Goal: Task Accomplishment & Management: Use online tool/utility

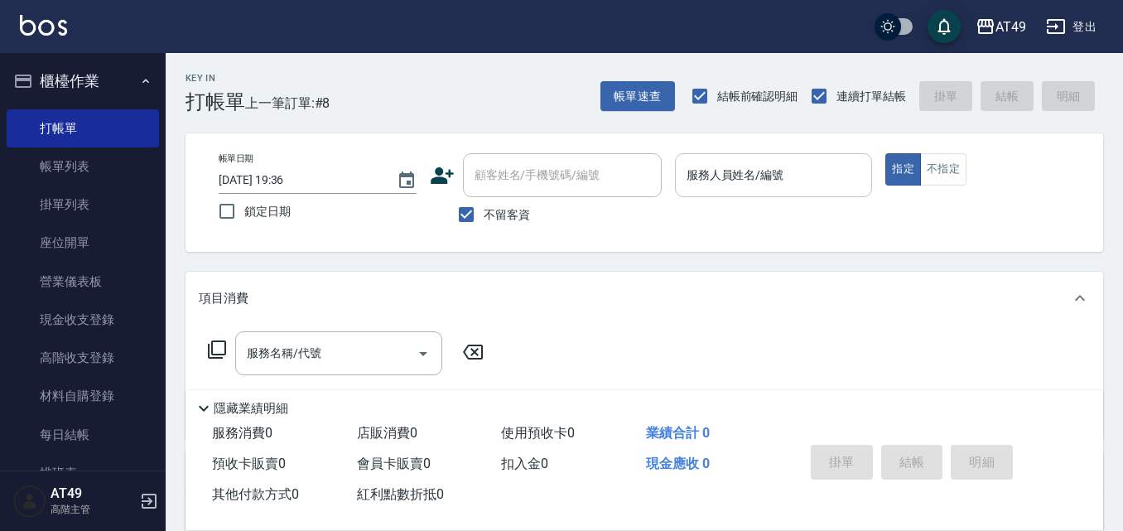
click at [787, 186] on input "服務人員姓名/編號" at bounding box center [773, 175] width 183 height 29
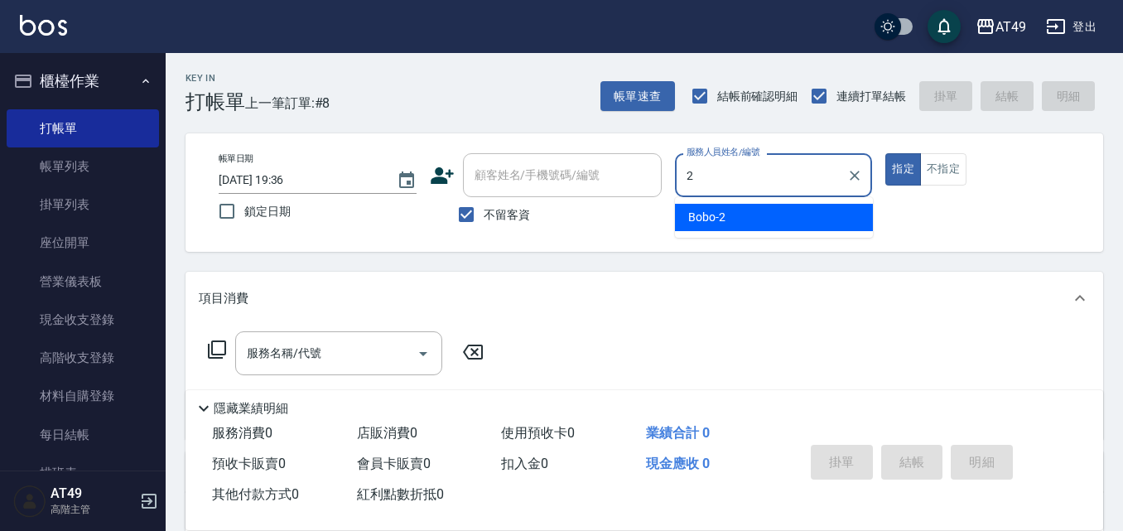
type input "Bobo-2"
type button "true"
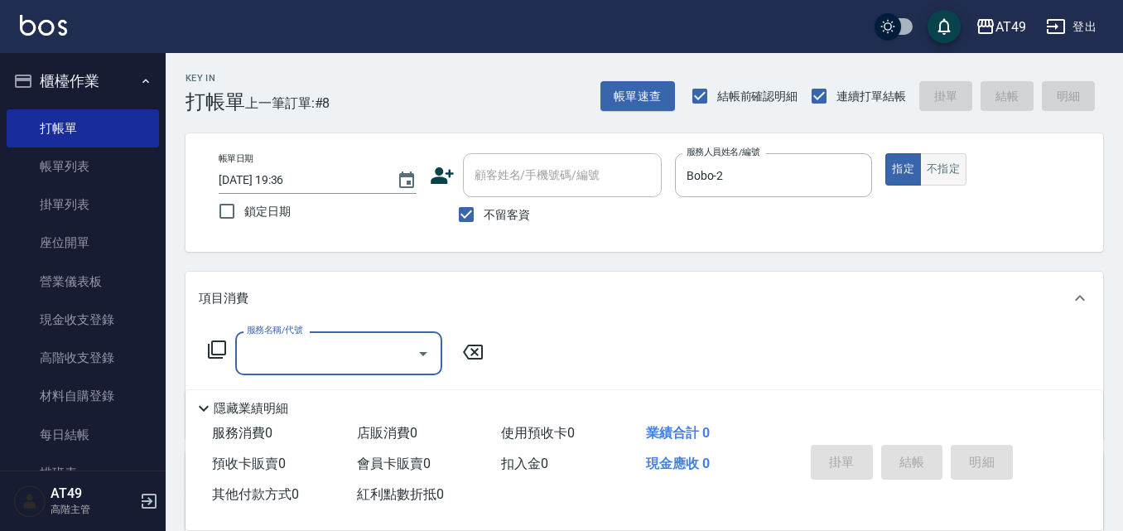
click at [943, 180] on button "不指定" at bounding box center [943, 169] width 46 height 32
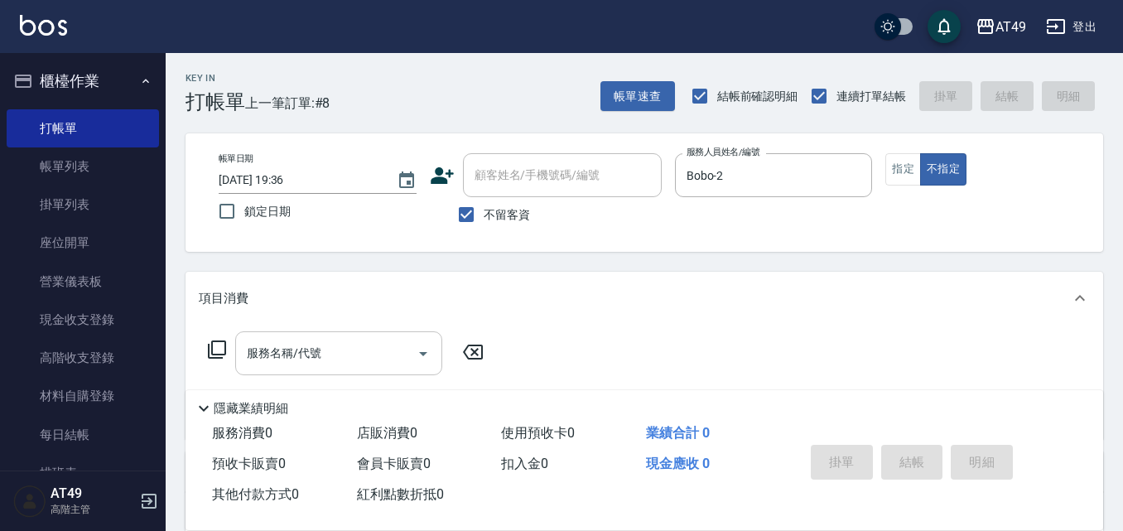
click at [361, 345] on input "服務名稱/代號" at bounding box center [326, 353] width 167 height 29
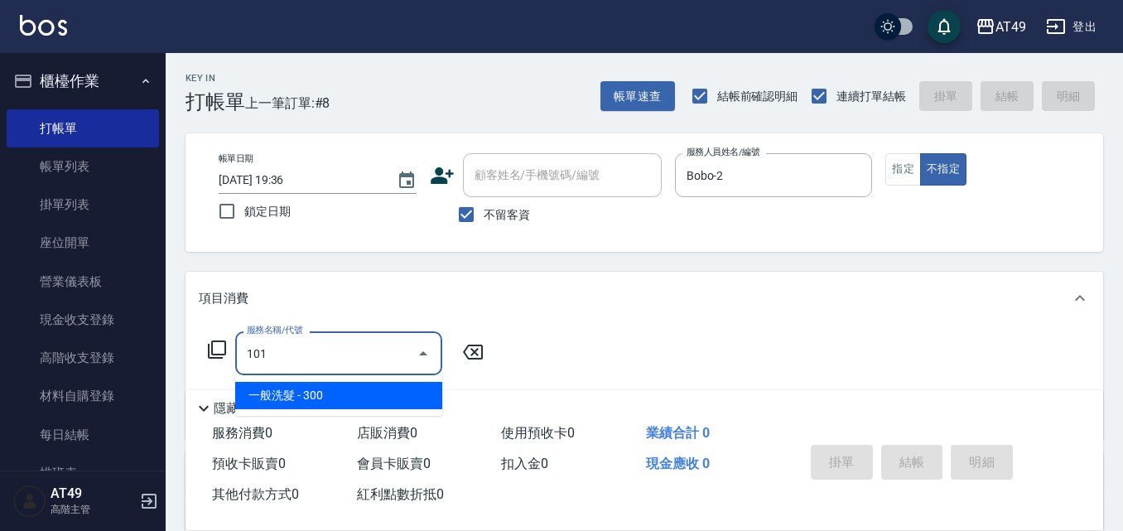
type input "一般洗髮(101)"
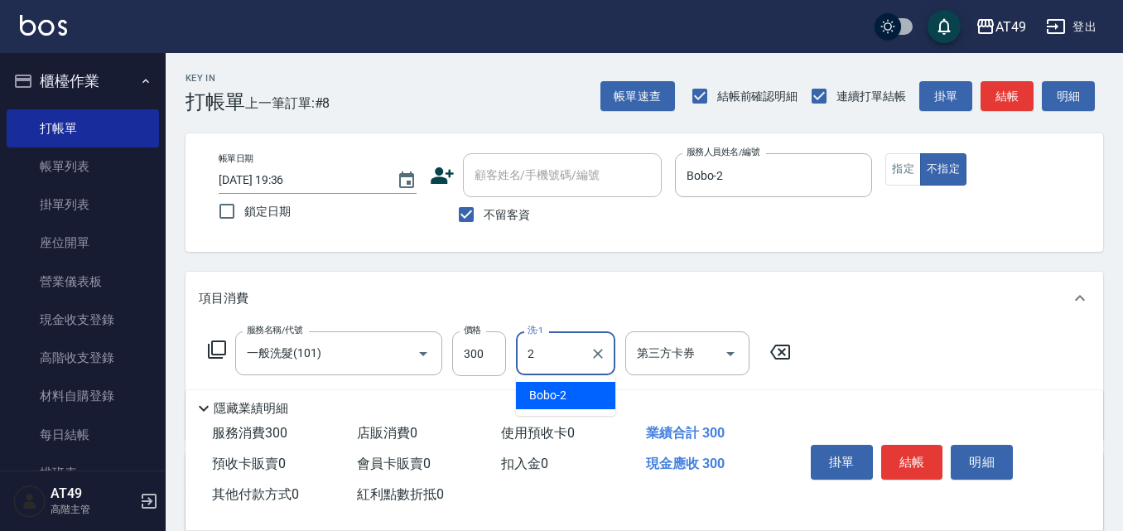
type input "Bobo-2"
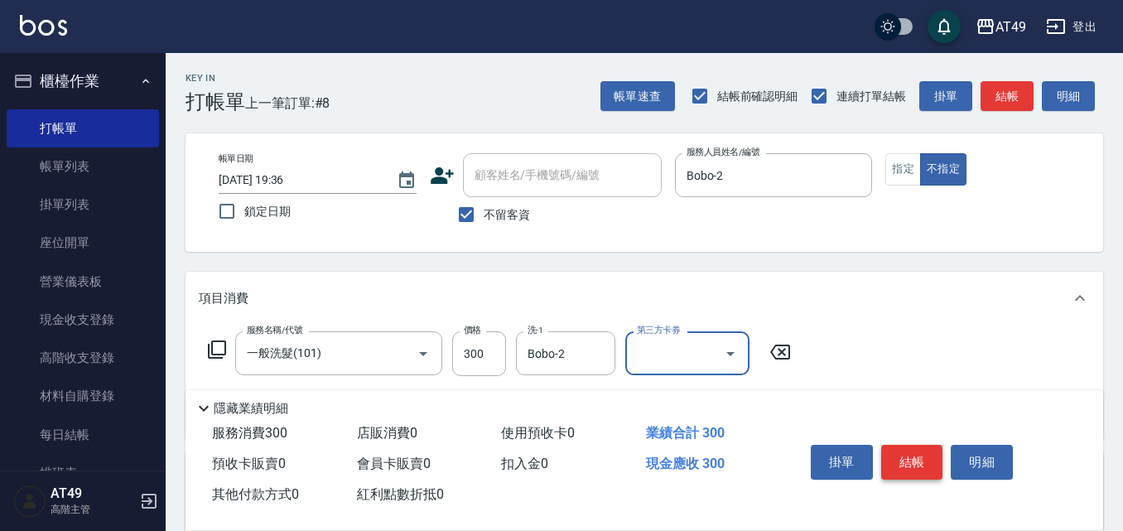
click at [908, 467] on button "結帳" at bounding box center [912, 462] width 62 height 35
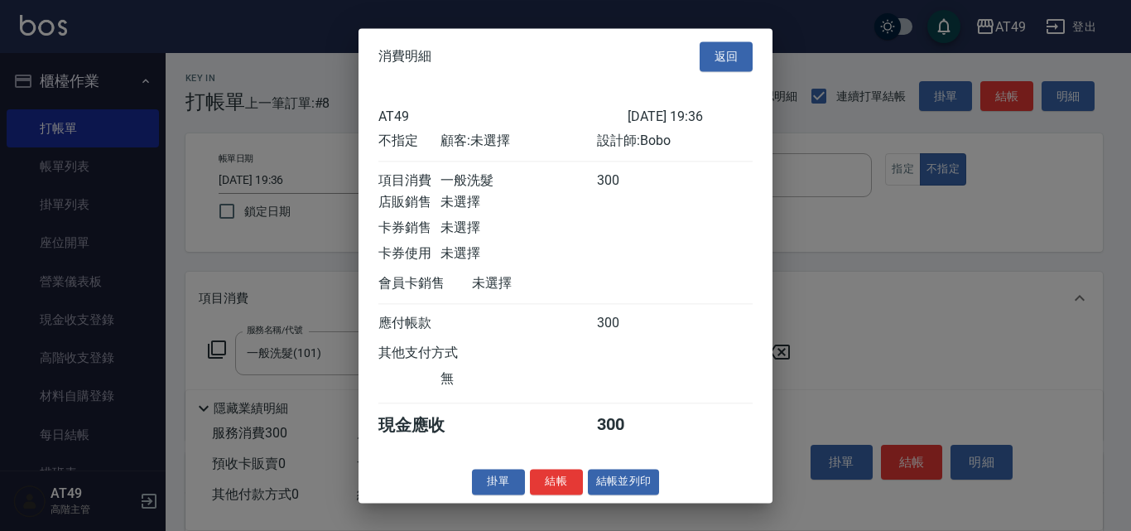
click at [525, 494] on div "掛單 結帳 結帳並列印" at bounding box center [565, 482] width 414 height 26
click at [544, 494] on button "結帳" at bounding box center [556, 482] width 53 height 26
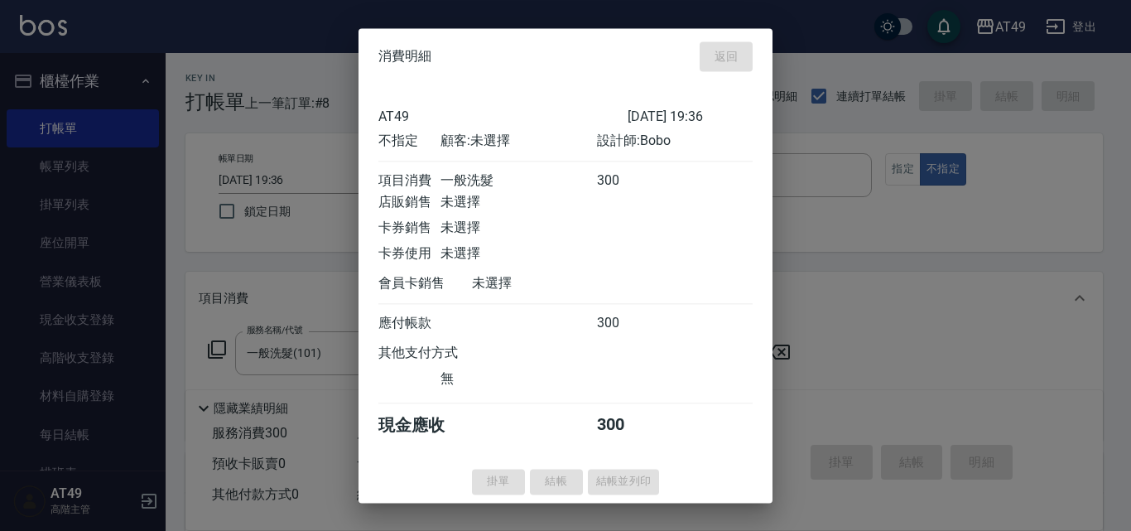
type input "[DATE] 20:24"
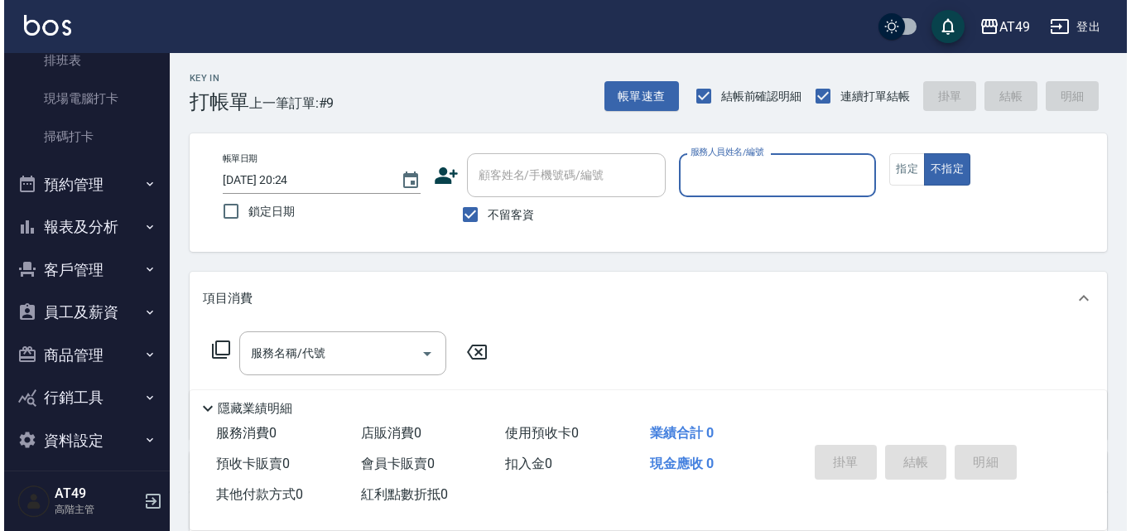
scroll to position [414, 0]
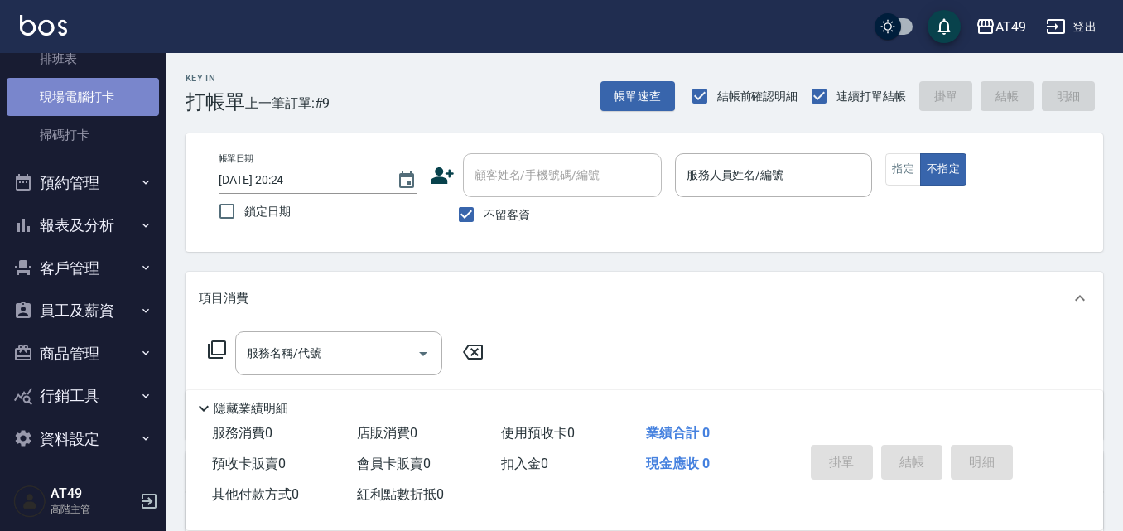
click at [96, 89] on link "現場電腦打卡" at bounding box center [83, 97] width 152 height 38
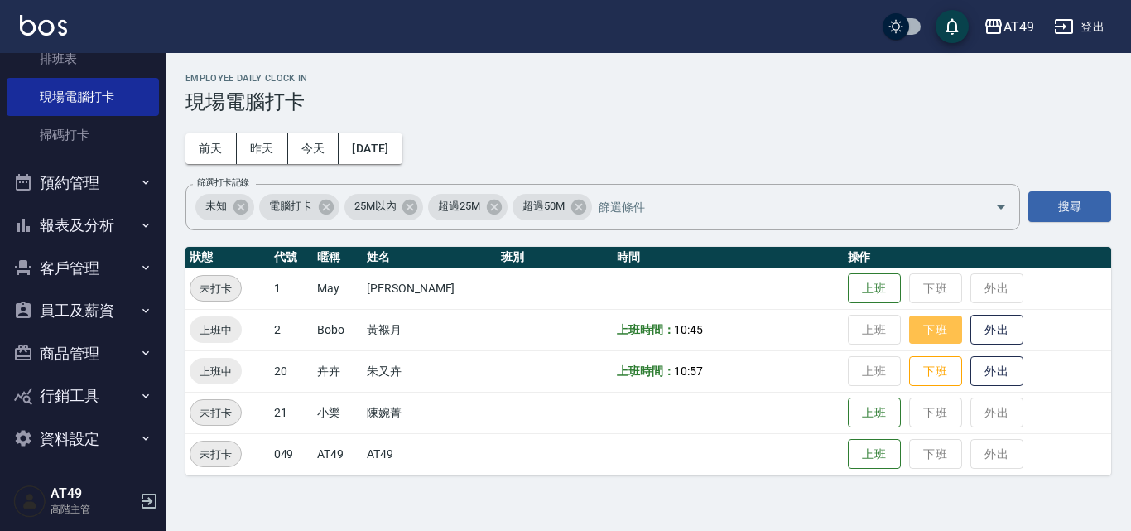
click at [933, 334] on button "下班" at bounding box center [935, 329] width 53 height 29
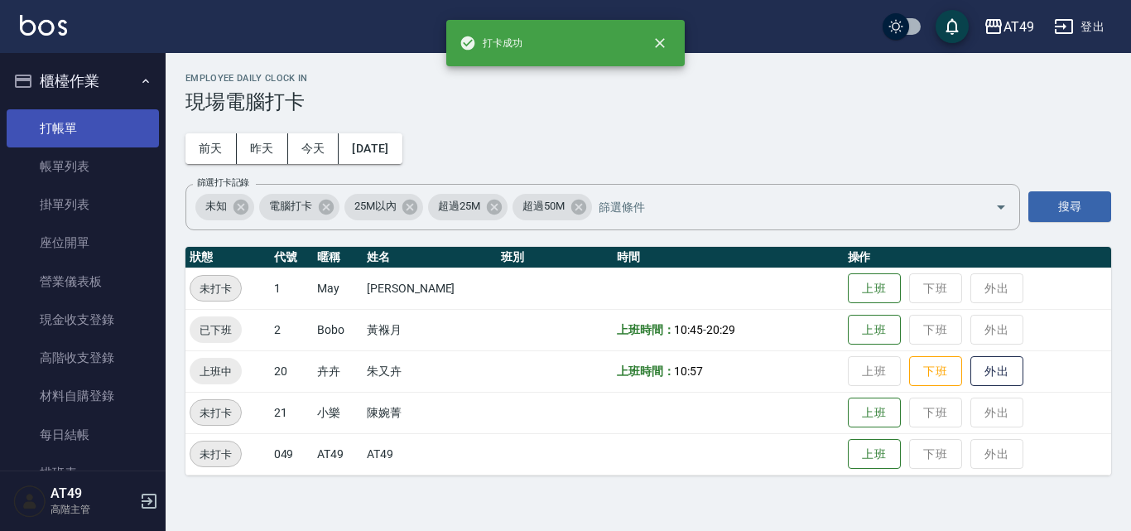
click at [115, 128] on link "打帳單" at bounding box center [83, 128] width 152 height 38
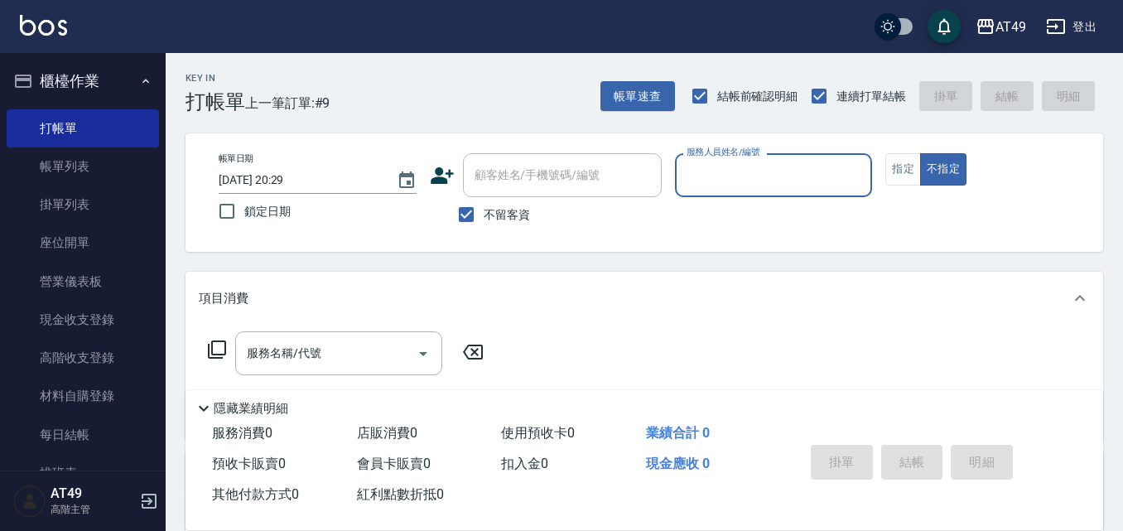
click at [740, 176] on input "服務人員姓名/編號" at bounding box center [773, 175] width 183 height 29
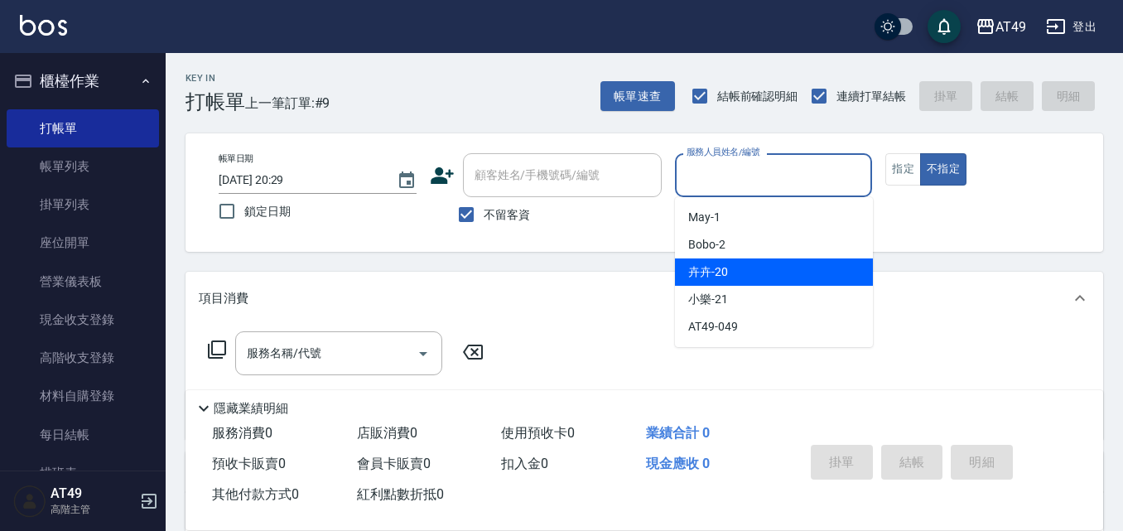
click at [720, 272] on span "卉卉 -20" at bounding box center [708, 271] width 40 height 17
type input "卉卉-20"
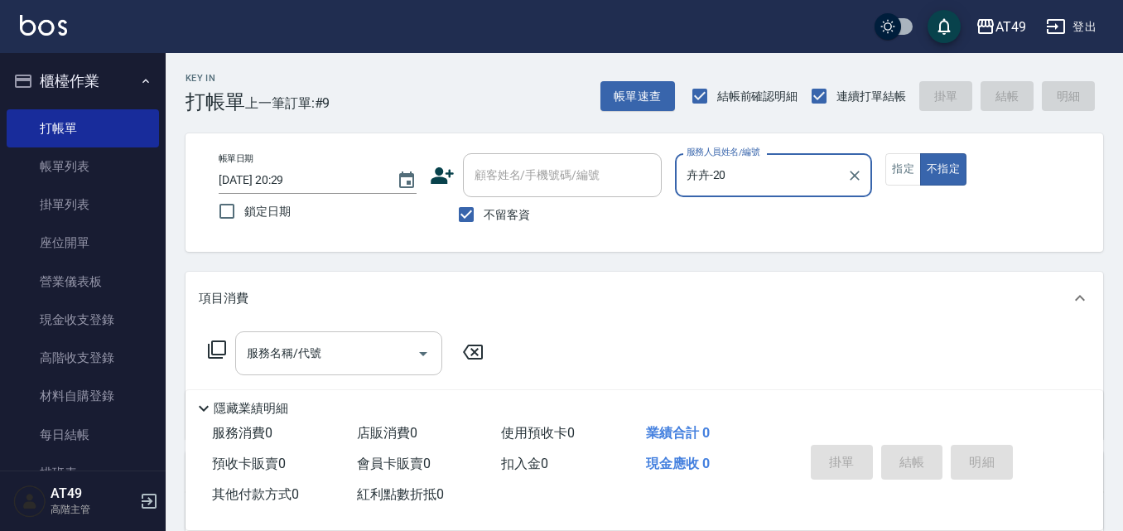
click at [340, 359] on input "服務名稱/代號" at bounding box center [326, 353] width 167 height 29
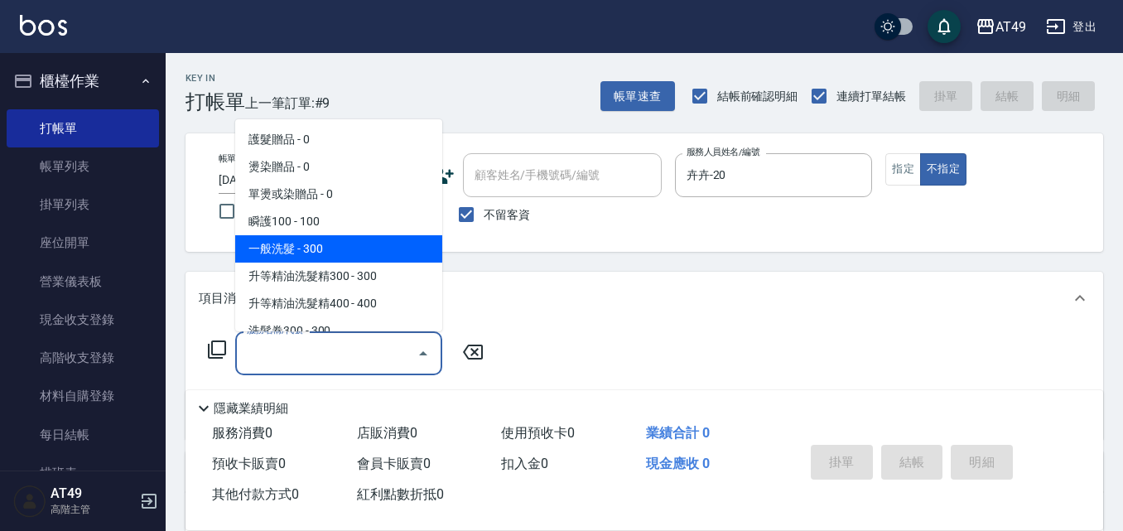
click at [313, 247] on span "一般洗髮 - 300" at bounding box center [338, 248] width 207 height 27
type input "一般洗髮(101)"
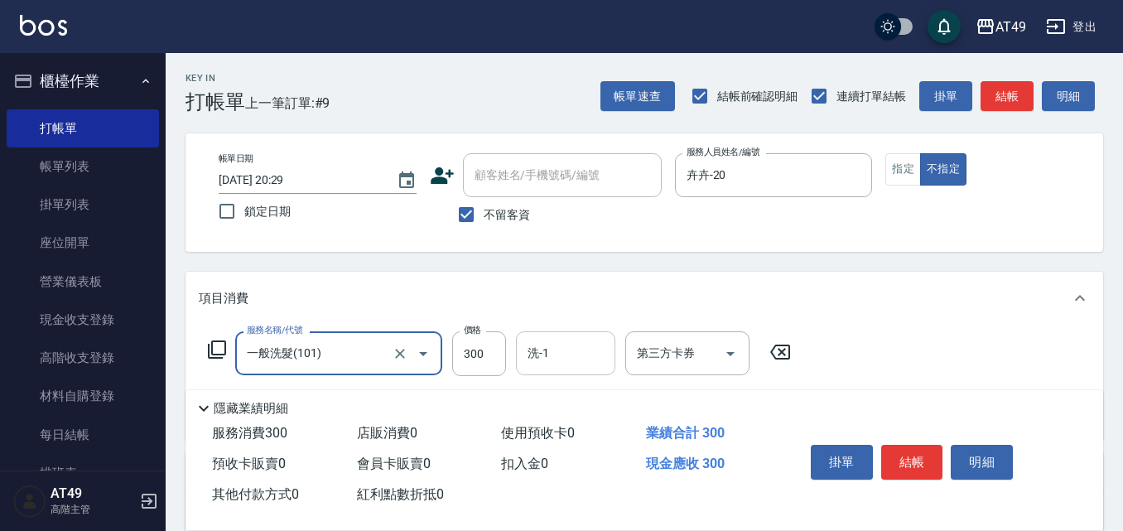
click at [586, 373] on div "洗-1" at bounding box center [565, 353] width 99 height 44
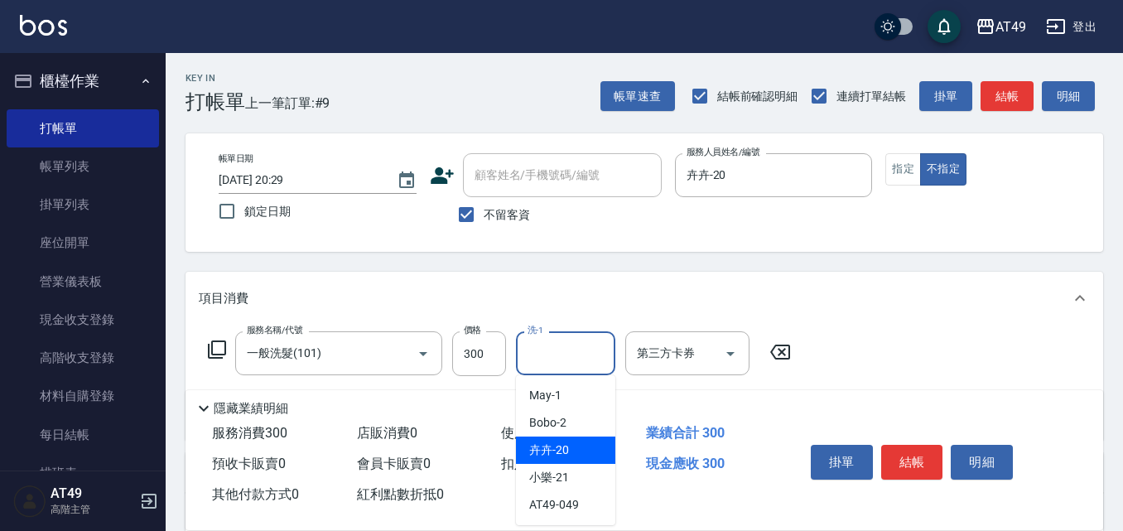
click at [591, 442] on div "卉卉 -20" at bounding box center [565, 449] width 99 height 27
type input "卉卉-20"
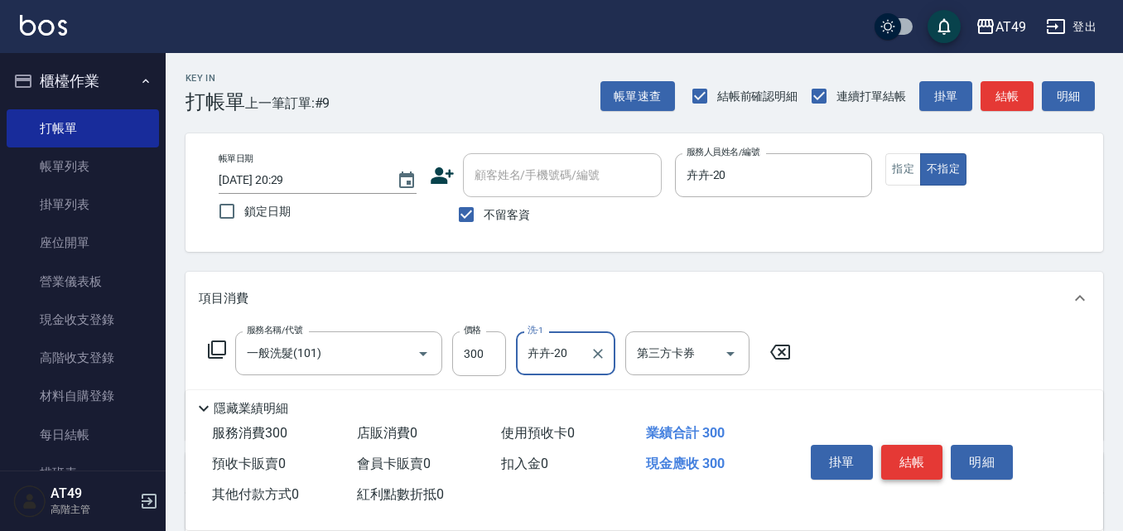
click at [911, 459] on button "結帳" at bounding box center [912, 462] width 62 height 35
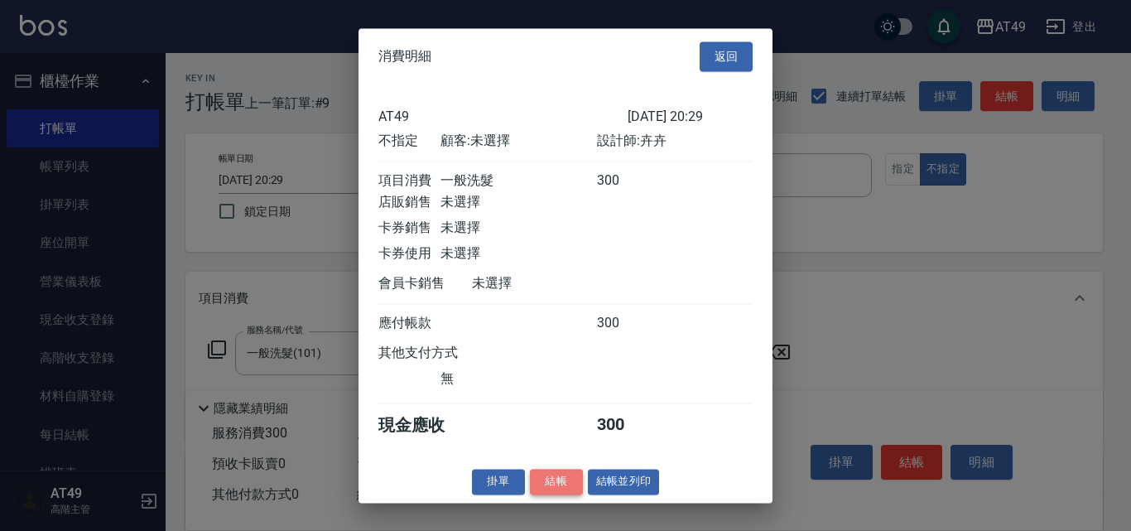
click at [551, 485] on button "結帳" at bounding box center [556, 482] width 53 height 26
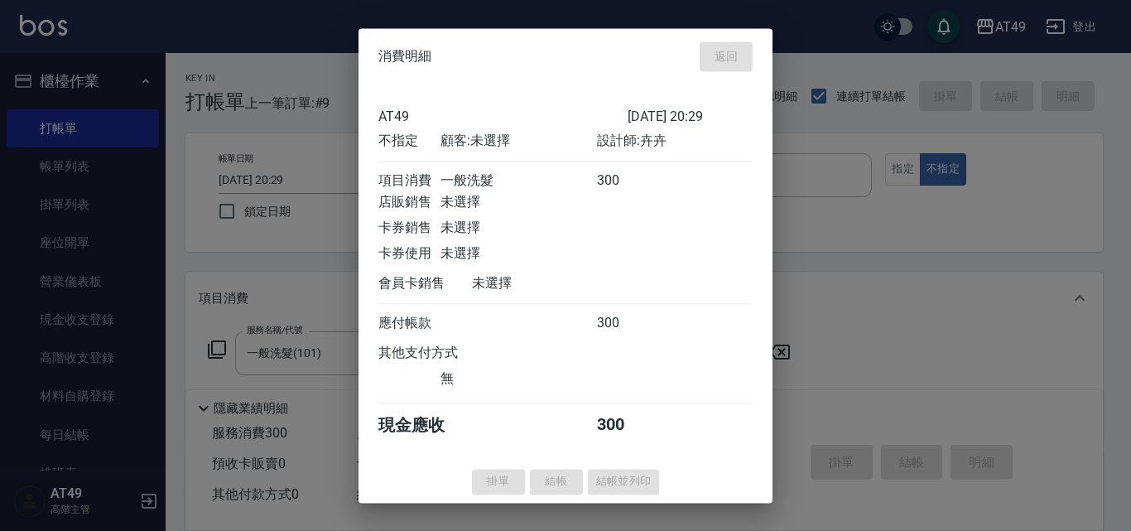
type input "[DATE] 20:43"
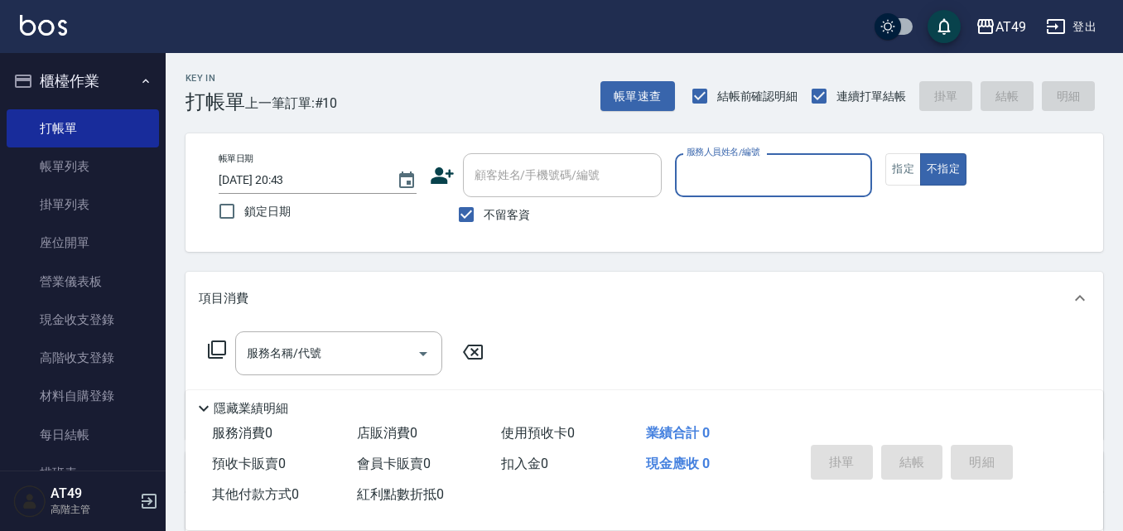
click at [704, 185] on input "服務人員姓名/編號" at bounding box center [773, 175] width 183 height 29
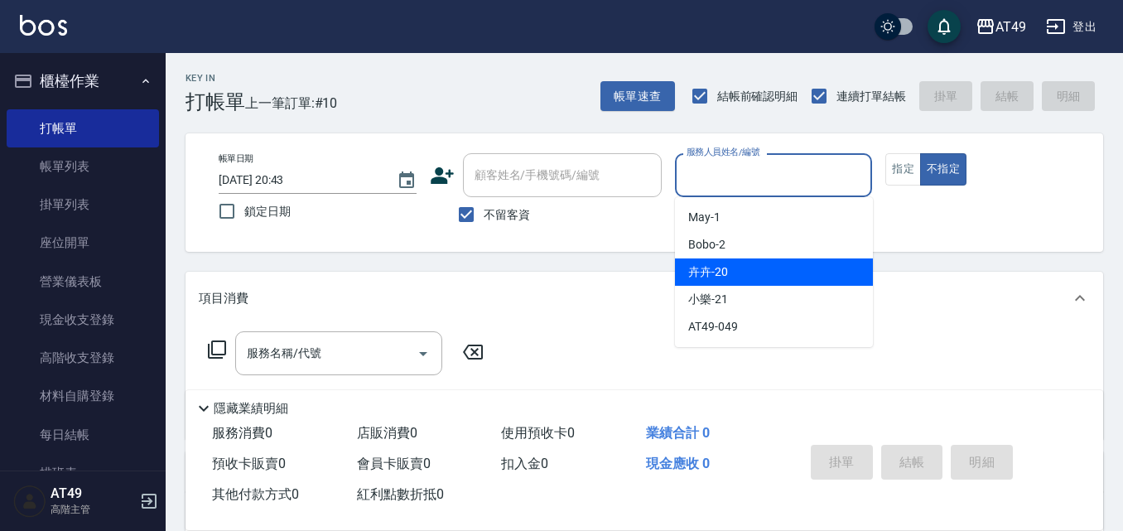
click at [717, 277] on span "卉卉 -20" at bounding box center [708, 271] width 40 height 17
type input "卉卉-20"
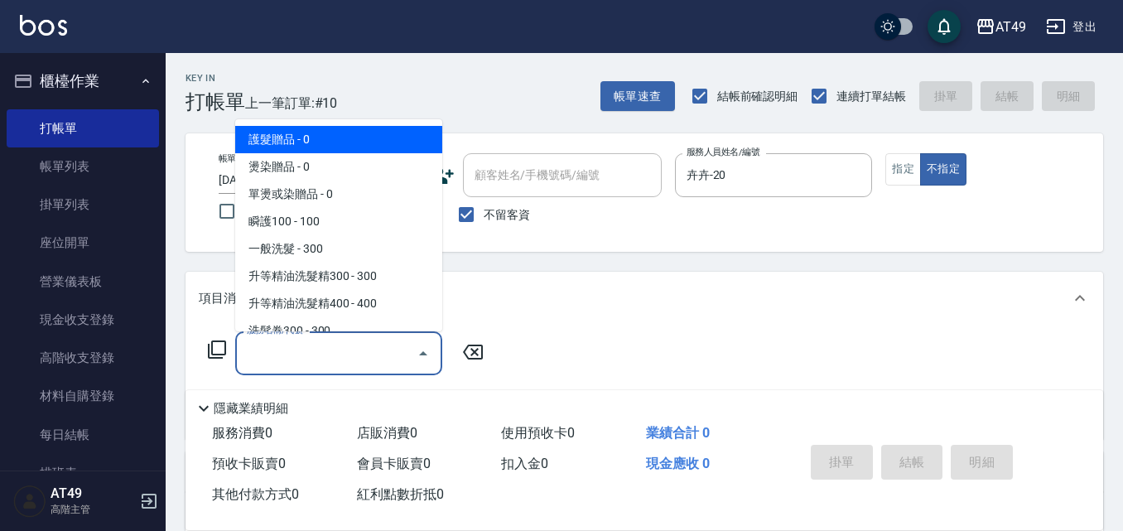
click at [354, 356] on input "服務名稱/代號" at bounding box center [326, 353] width 167 height 29
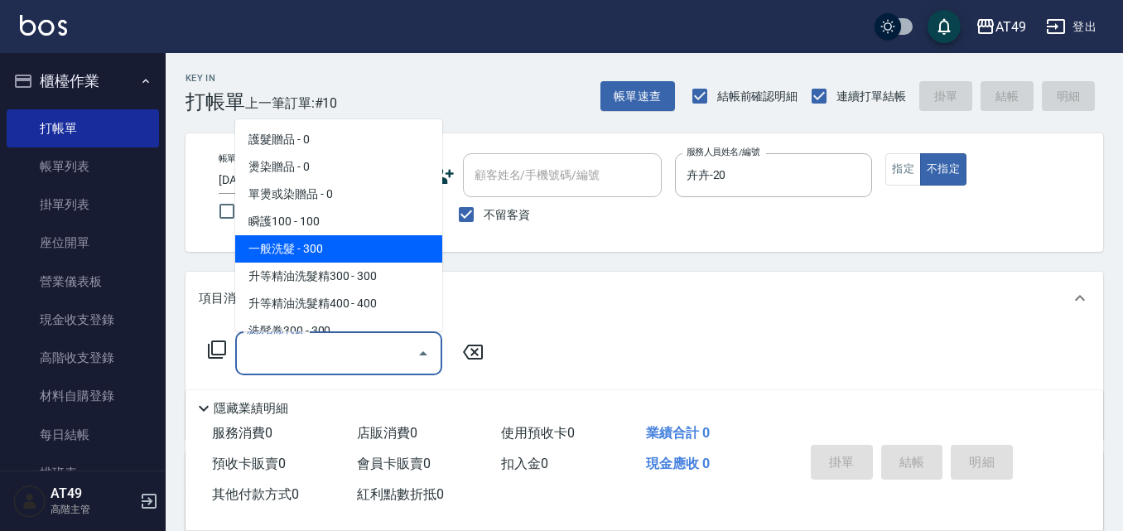
click at [284, 245] on span "一般洗髮 - 300" at bounding box center [338, 248] width 207 height 27
type input "一般洗髮(101)"
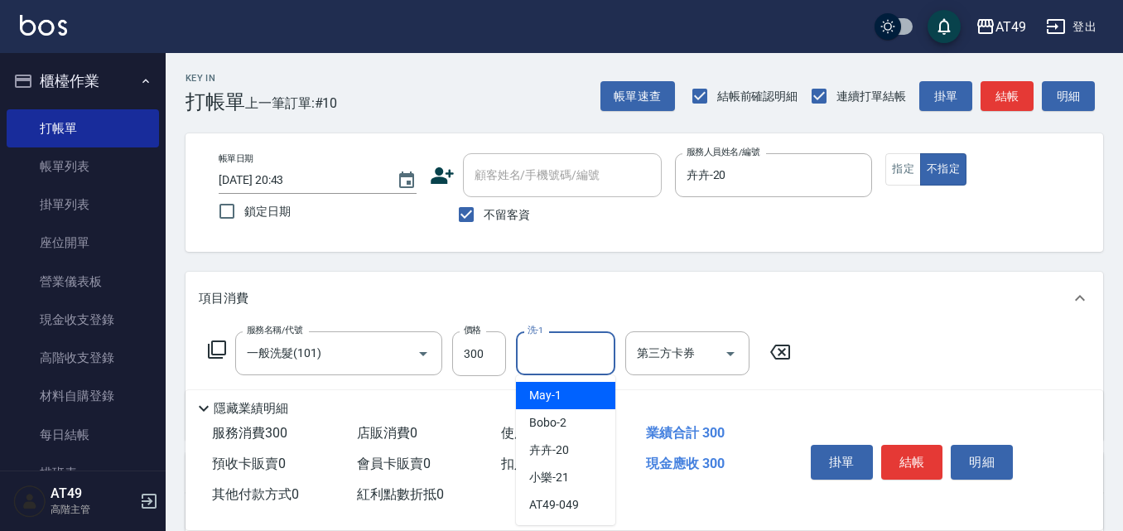
click at [537, 361] on input "洗-1" at bounding box center [565, 353] width 84 height 29
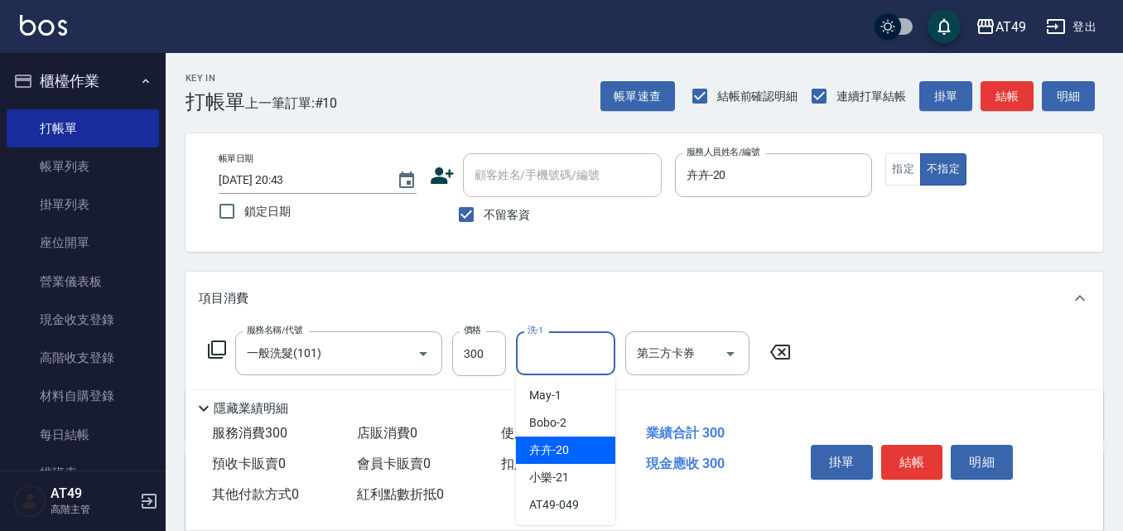
click at [553, 441] on span "卉卉 -20" at bounding box center [549, 449] width 40 height 17
type input "卉卉-20"
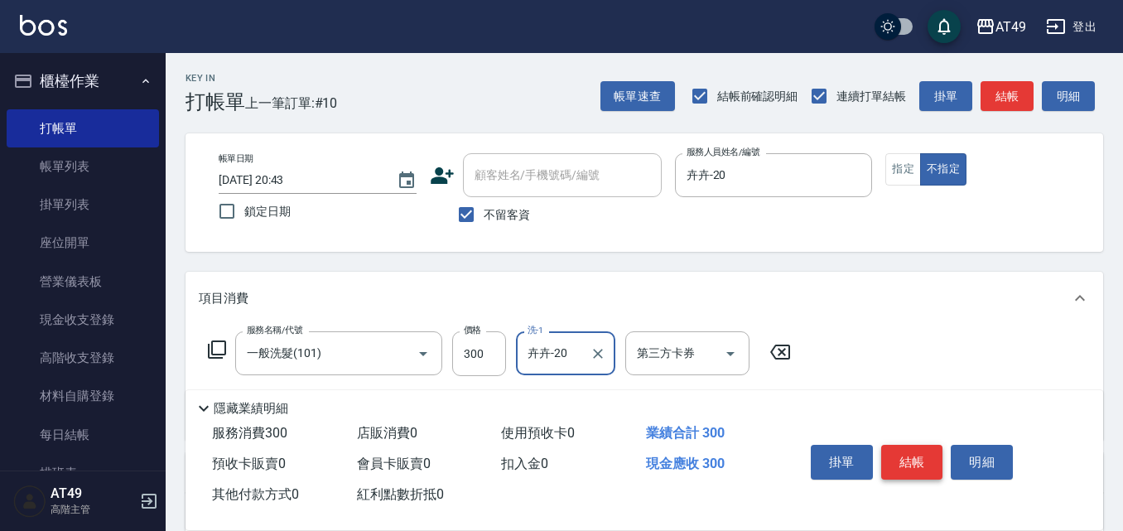
click at [902, 445] on button "結帳" at bounding box center [912, 462] width 62 height 35
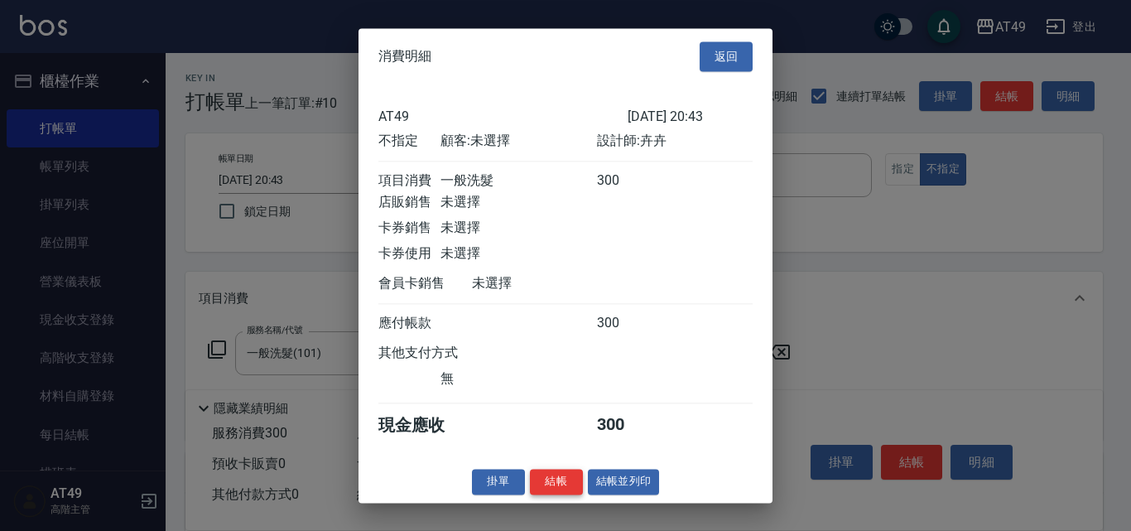
click at [560, 494] on button "結帳" at bounding box center [556, 482] width 53 height 26
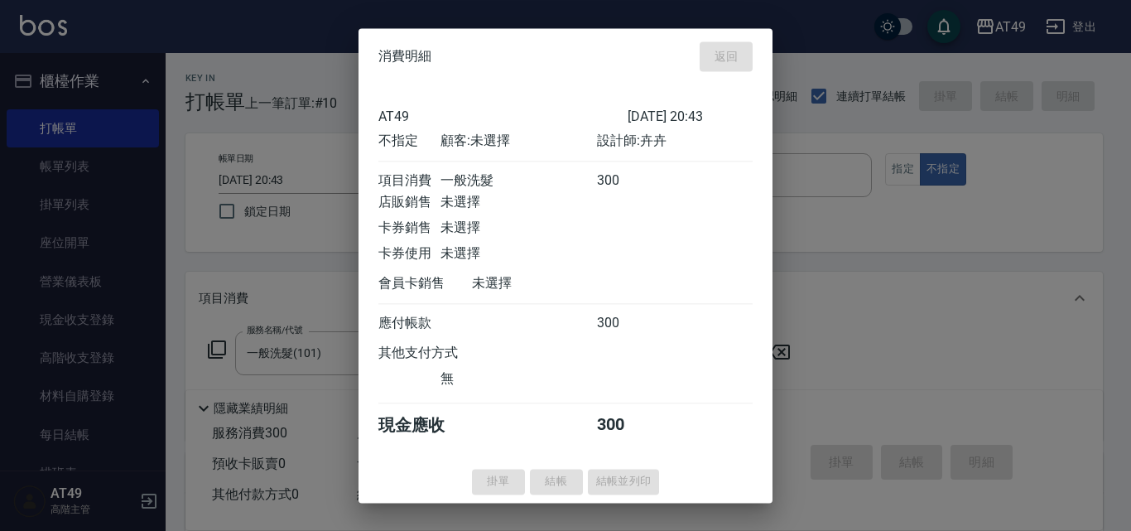
type input "[DATE] 20:44"
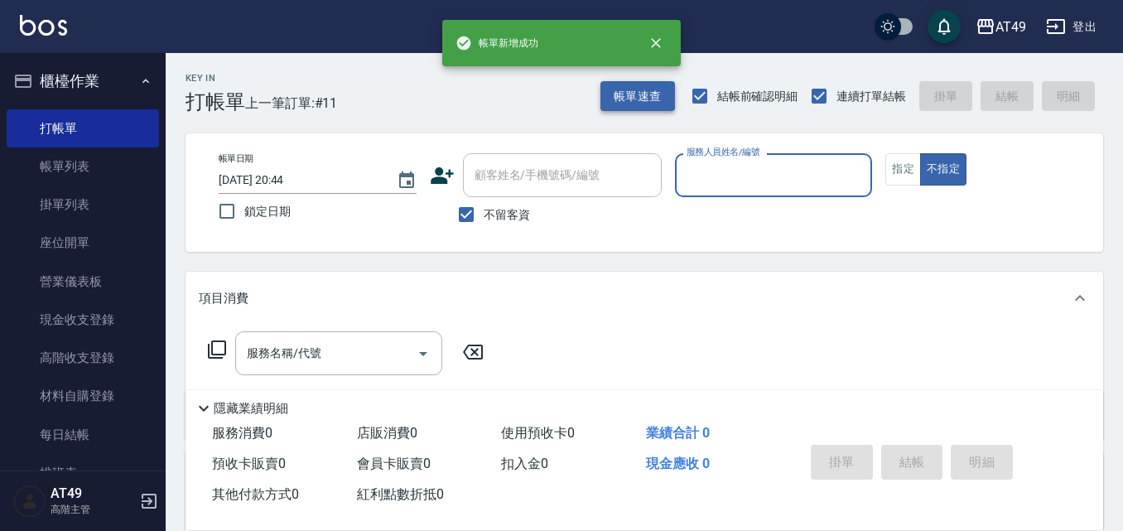
click at [637, 103] on button "帳單速查" at bounding box center [637, 96] width 75 height 31
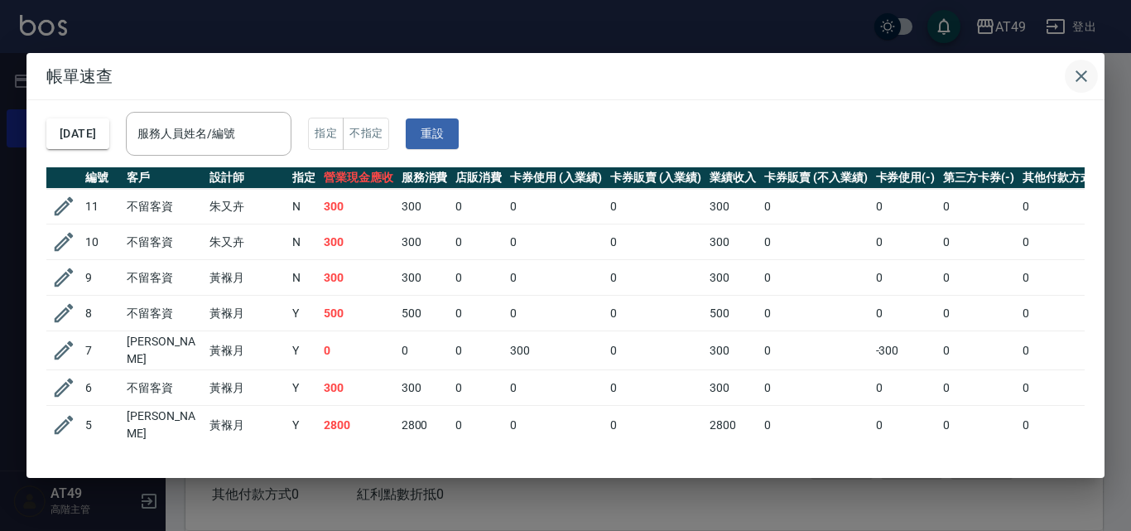
click at [1085, 78] on icon "button" at bounding box center [1081, 76] width 20 height 20
